Goal: Task Accomplishment & Management: Use online tool/utility

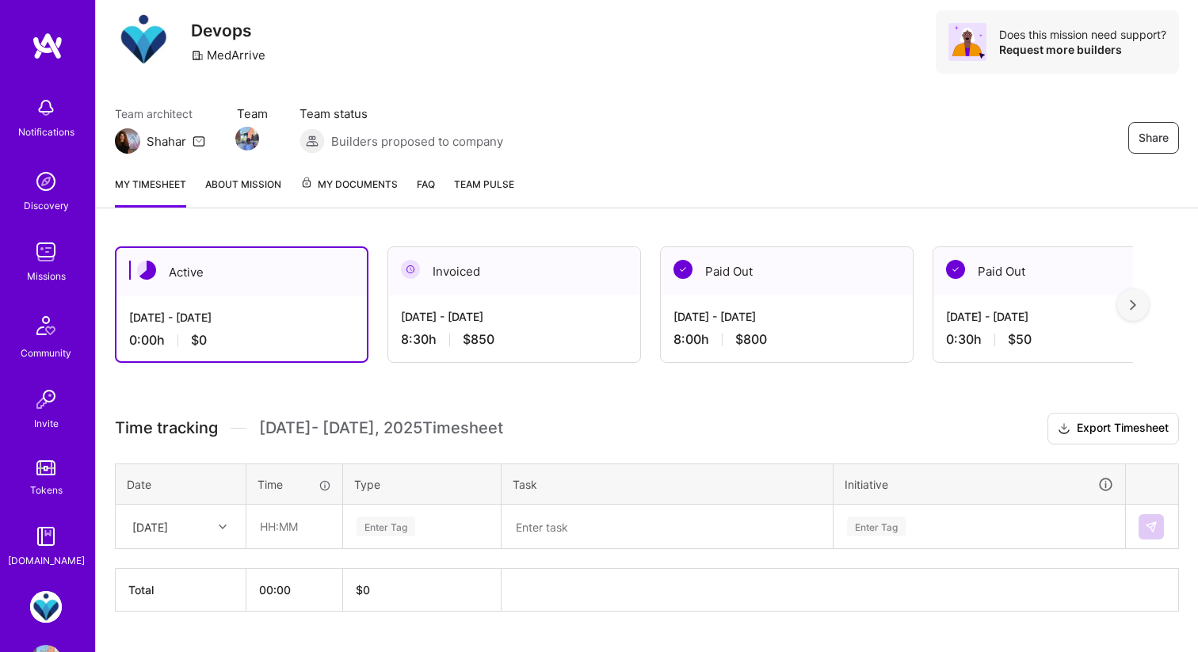
scroll to position [82, 0]
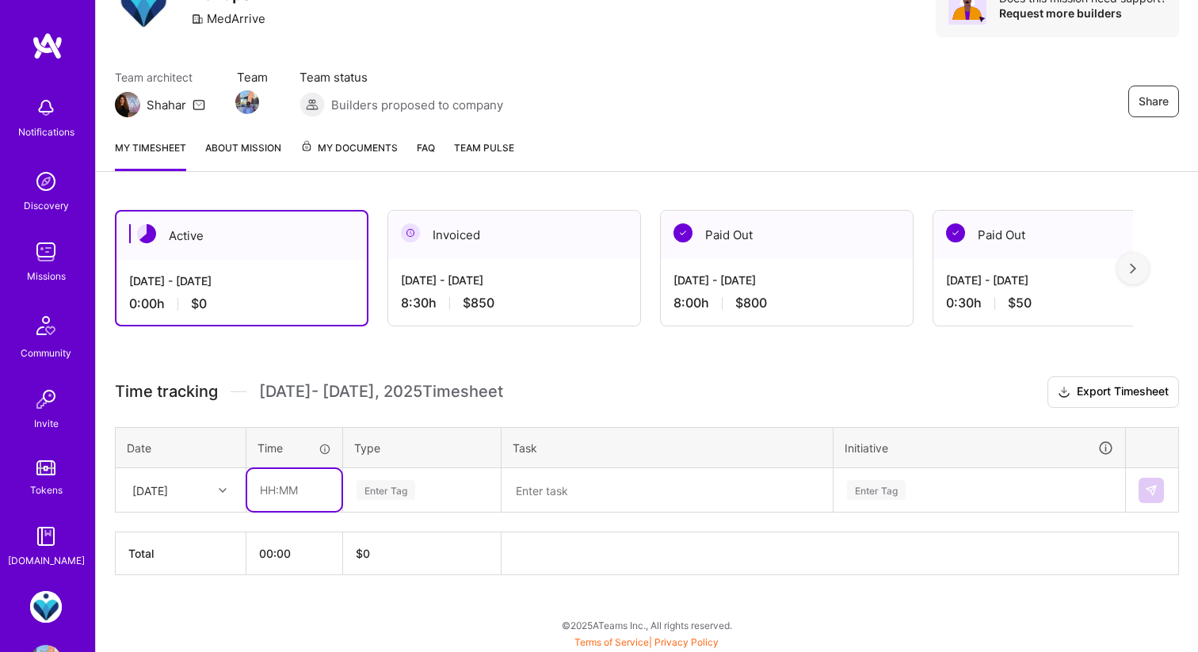
click at [271, 480] on input "text" at bounding box center [294, 490] width 94 height 42
type input "01:30"
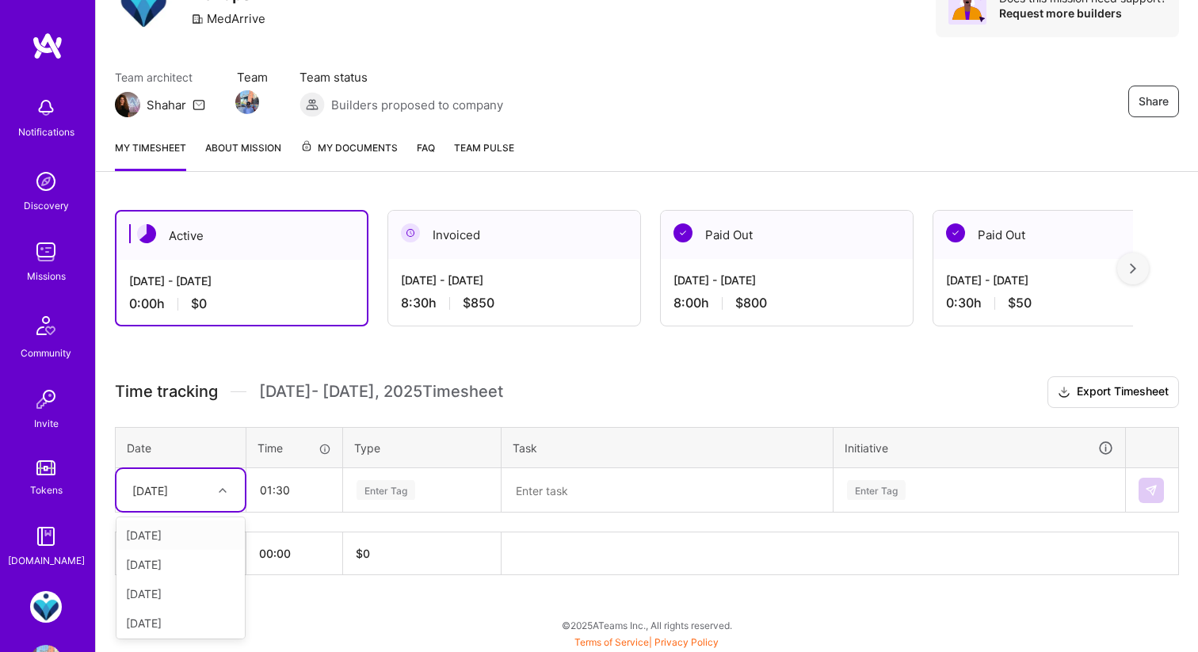
click at [187, 478] on div "[DATE]" at bounding box center [168, 490] width 88 height 26
click at [178, 562] on div "[DATE]" at bounding box center [180, 564] width 128 height 29
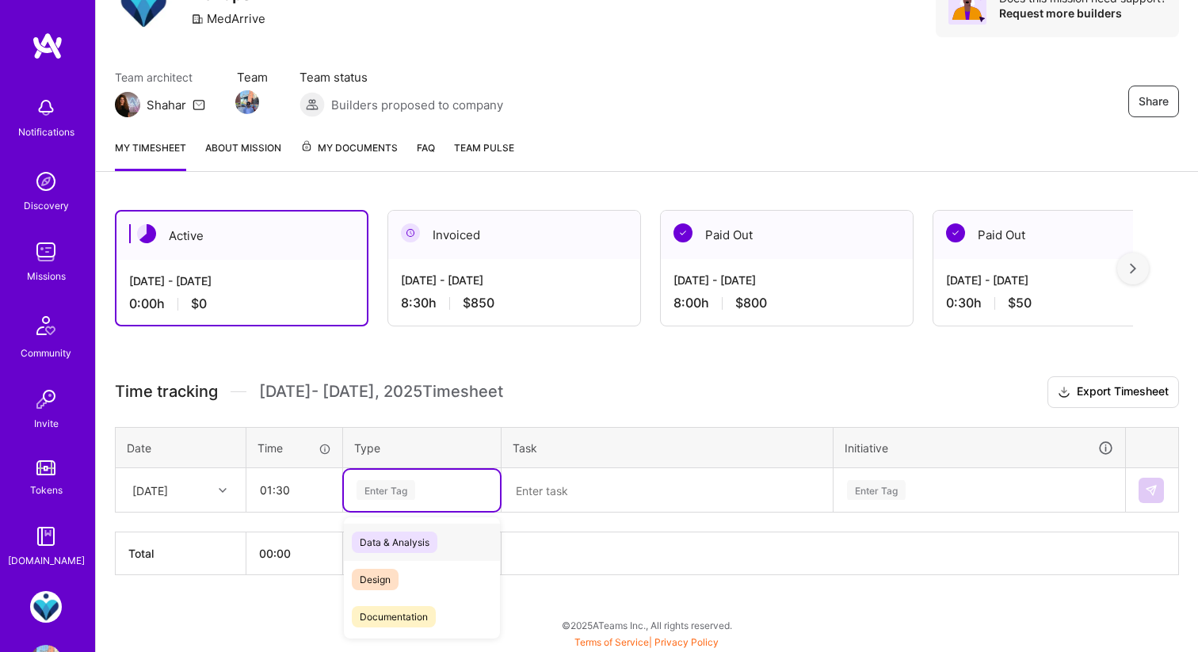
click at [383, 482] on div "Enter Tag" at bounding box center [385, 490] width 59 height 25
click at [411, 578] on span "Engineering" at bounding box center [386, 582] width 68 height 21
click at [520, 482] on textarea at bounding box center [667, 490] width 328 height 41
click at [407, 612] on span "Documentation" at bounding box center [394, 616] width 84 height 21
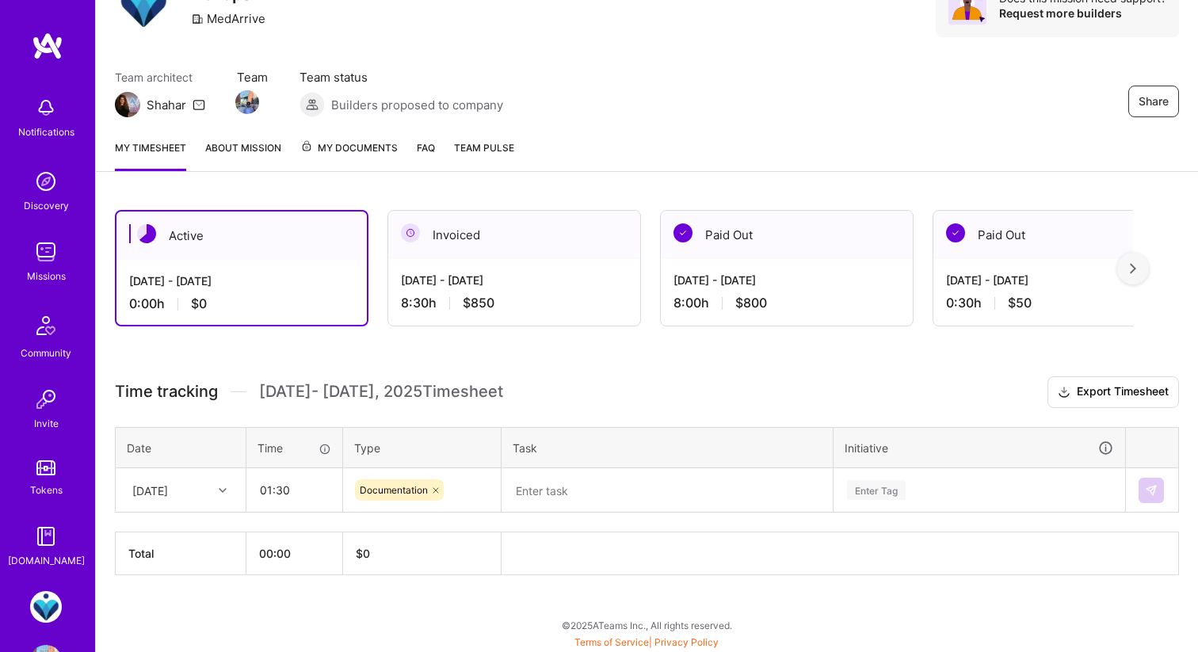
click at [530, 395] on h3 "Time tracking [DATE] - [DATE] Timesheet Export Timesheet" at bounding box center [647, 392] width 1064 height 32
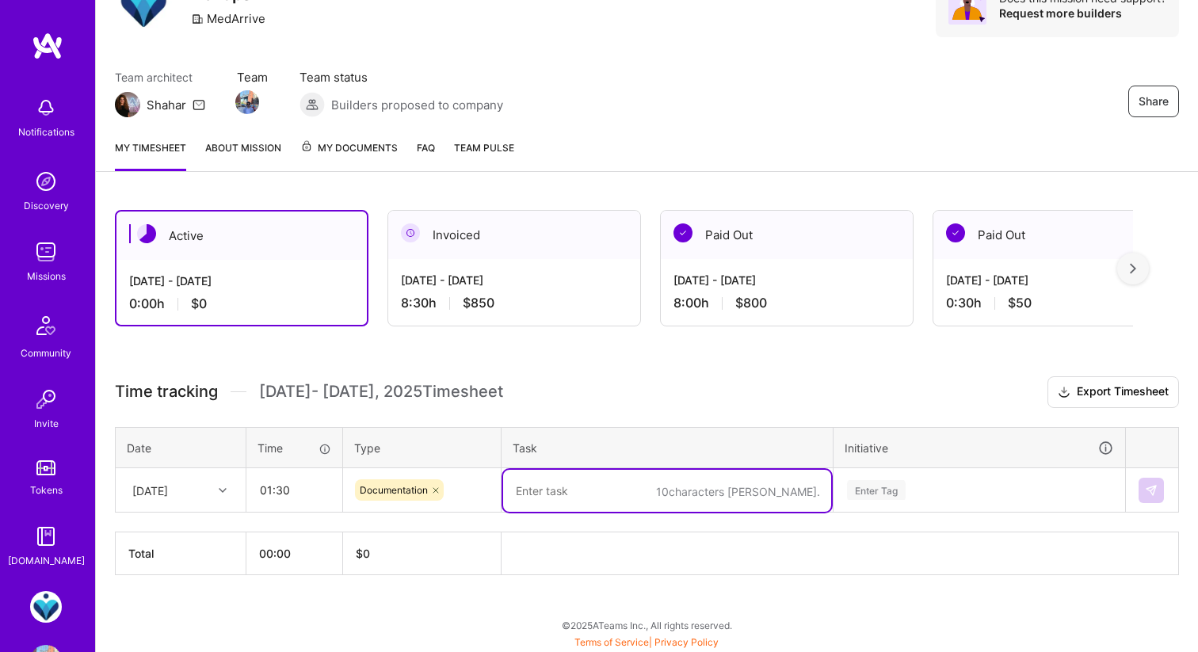
click at [535, 498] on textarea at bounding box center [667, 491] width 328 height 42
type textarea "Vanta"
type textarea "Network Segregation Diagram"
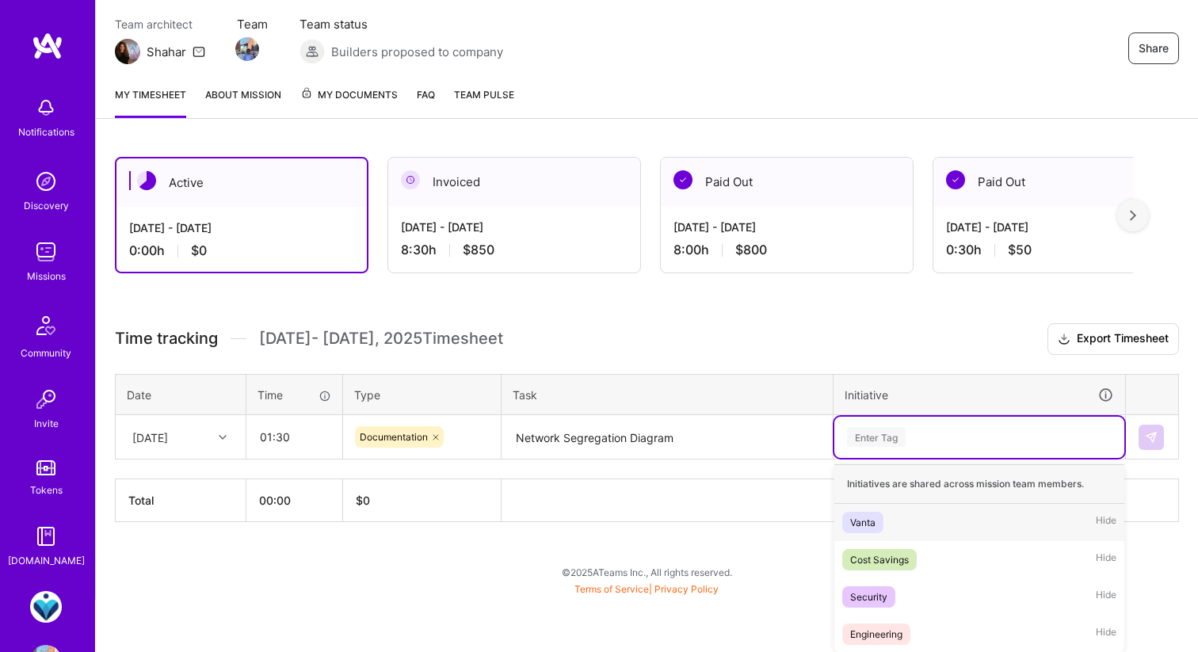
click at [927, 458] on div "option Vanta focused, 1 of 4. 4 results available. Use Up and Down to choose op…" at bounding box center [979, 437] width 290 height 41
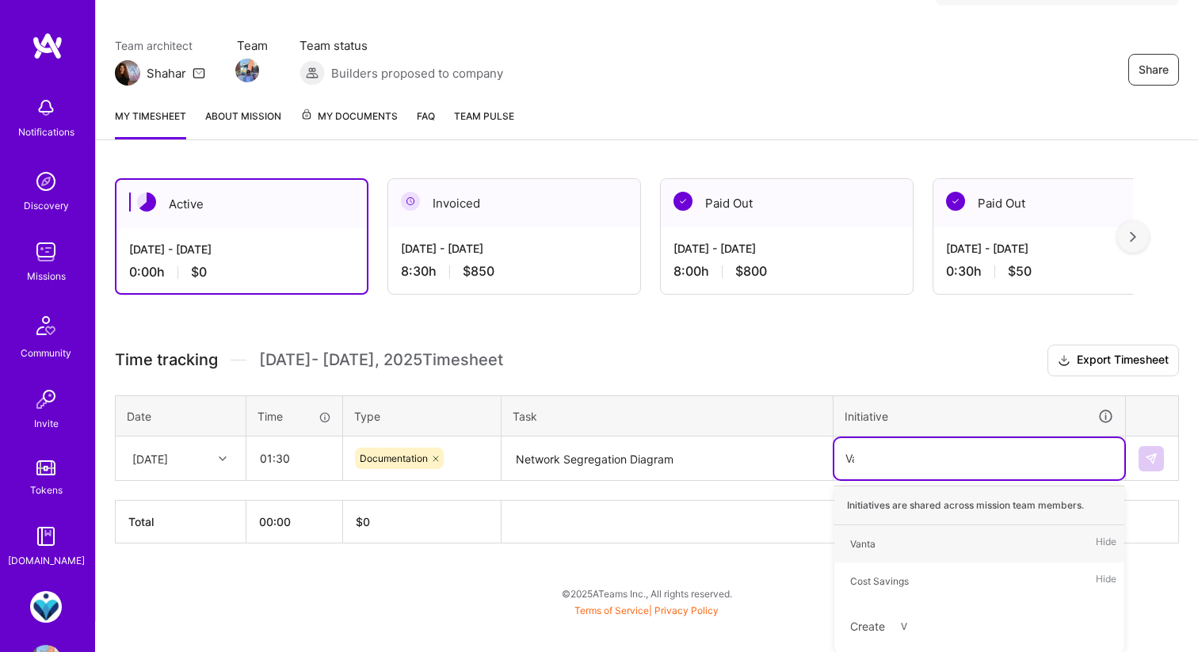
scroll to position [82, 0]
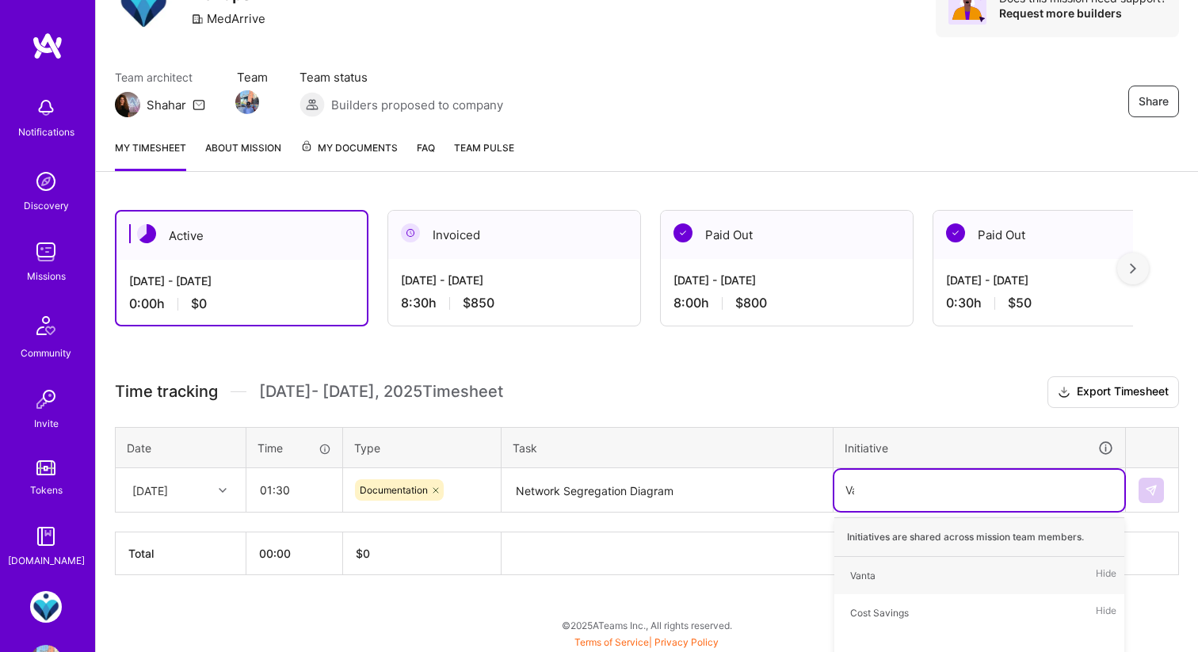
type input "Van"
click at [890, 558] on div "Vanta Hide" at bounding box center [979, 575] width 290 height 37
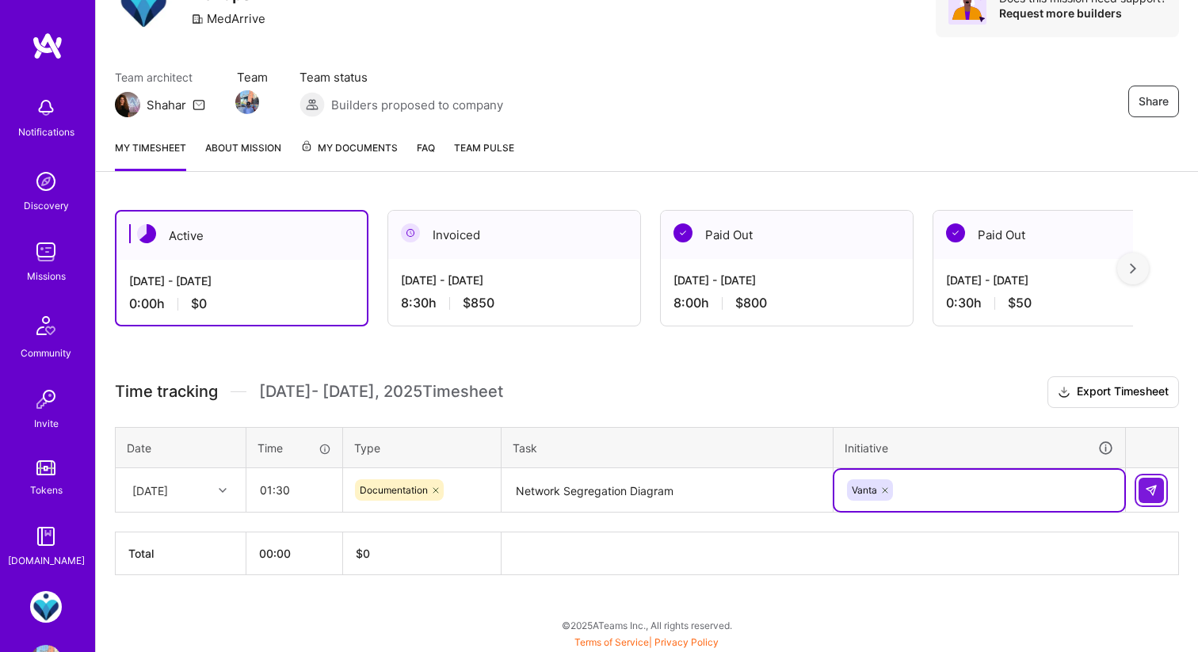
click at [1143, 484] on button at bounding box center [1150, 490] width 25 height 25
